Goal: Information Seeking & Learning: Learn about a topic

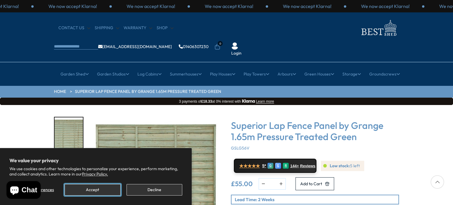
click at [97, 190] on button "Accept" at bounding box center [93, 190] width 56 height 12
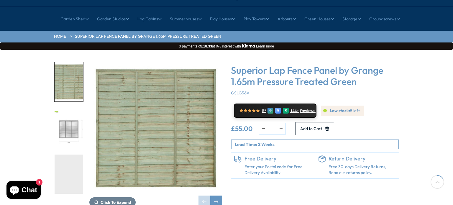
scroll to position [59, 0]
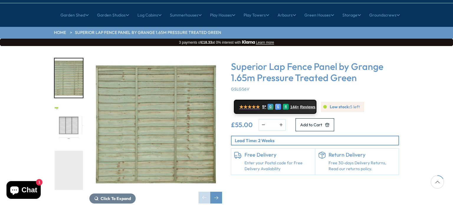
click at [77, 114] on img "2 / 3" at bounding box center [69, 124] width 28 height 39
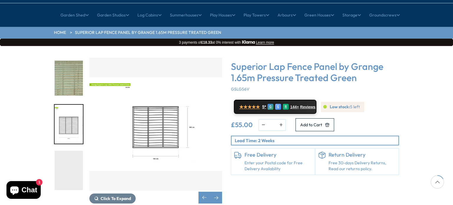
click at [421, 63] on div "Click To Expand Click To Expand Superior Lap Fence Panel by Grange 1.65m Pressu…" at bounding box center [226, 135] width 453 height 178
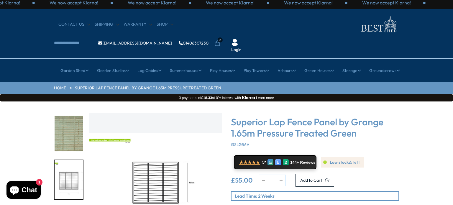
scroll to position [0, 0]
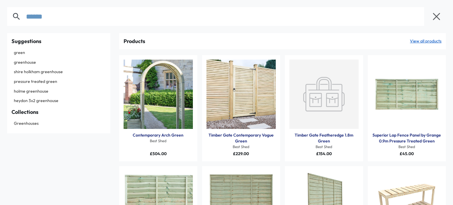
type input "*****"
click at [407, 90] on img "Products: Superior Lap Fence Panel by Grange 0.9m Pressure Treated Green" at bounding box center [407, 94] width 69 height 69
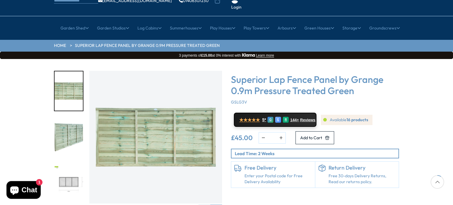
scroll to position [59, 0]
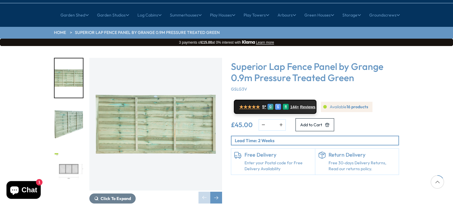
click at [63, 151] on img "3 / 4" at bounding box center [69, 170] width 28 height 39
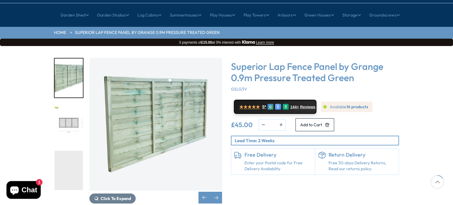
click at [74, 110] on img "3 / 4" at bounding box center [69, 124] width 28 height 39
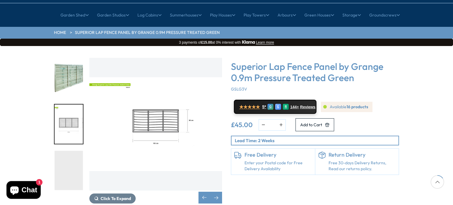
click at [182, 123] on img "3 / 4" at bounding box center [155, 124] width 133 height 133
